Goal: Find contact information: Find contact information

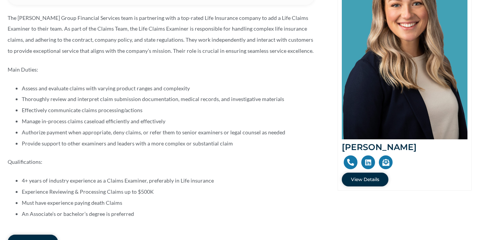
scroll to position [153, 0]
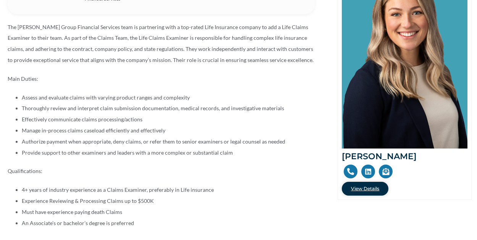
click at [355, 186] on span "View Details" at bounding box center [365, 188] width 28 height 5
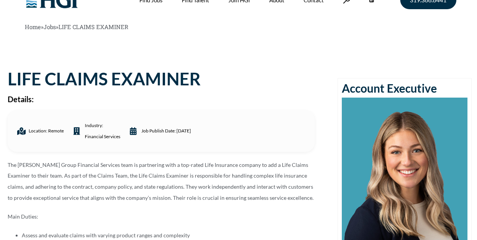
scroll to position [0, 0]
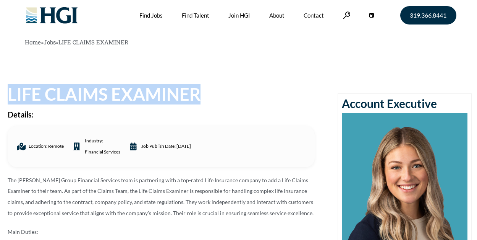
drag, startPoint x: 203, startPoint y: 97, endPoint x: 8, endPoint y: 96, distance: 194.9
click at [8, 96] on h1 "LIFE CLAIMS EXAMINER" at bounding box center [161, 94] width 307 height 17
drag, startPoint x: 8, startPoint y: 96, endPoint x: 39, endPoint y: 94, distance: 31.0
copy h1 "LIFE CLAIMS EXAMINER"
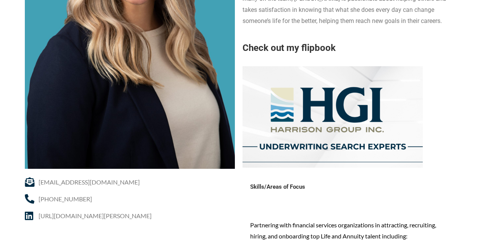
scroll to position [229, 0]
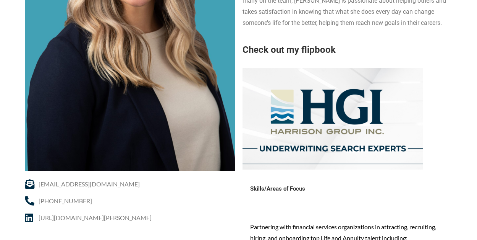
click at [91, 185] on span "cklenk@harrisongrp.com" at bounding box center [88, 183] width 103 height 11
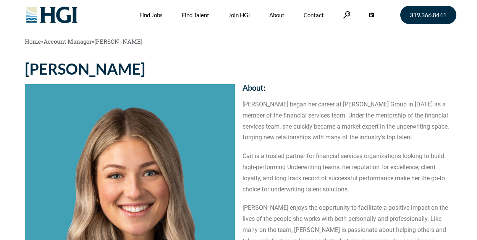
scroll to position [0, 0]
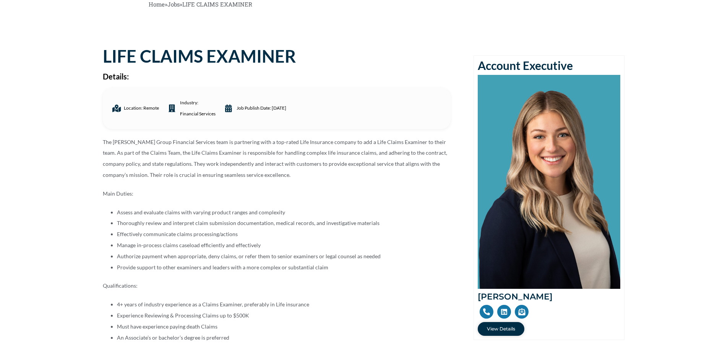
scroll to position [115, 0]
